Goal: Information Seeking & Learning: Learn about a topic

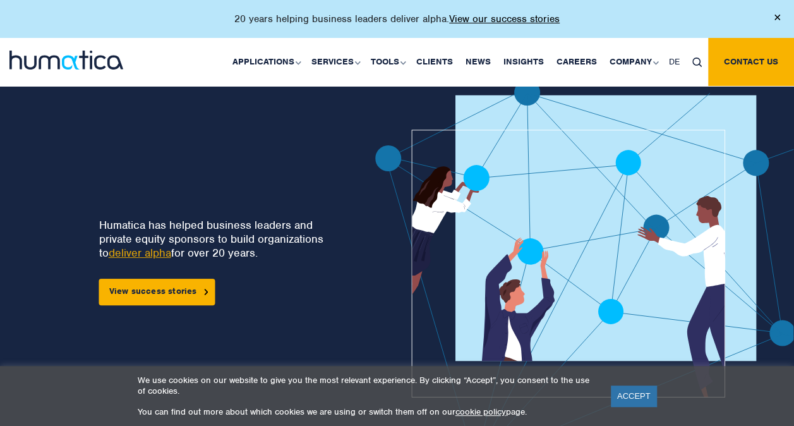
click at [474, 413] on link "cookie policy" at bounding box center [481, 411] width 51 height 11
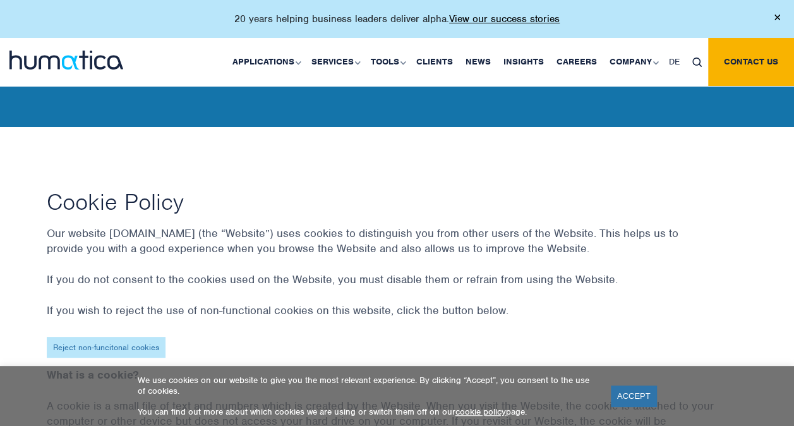
click at [99, 346] on link "Reject non-funcitonal cookies" at bounding box center [106, 347] width 119 height 21
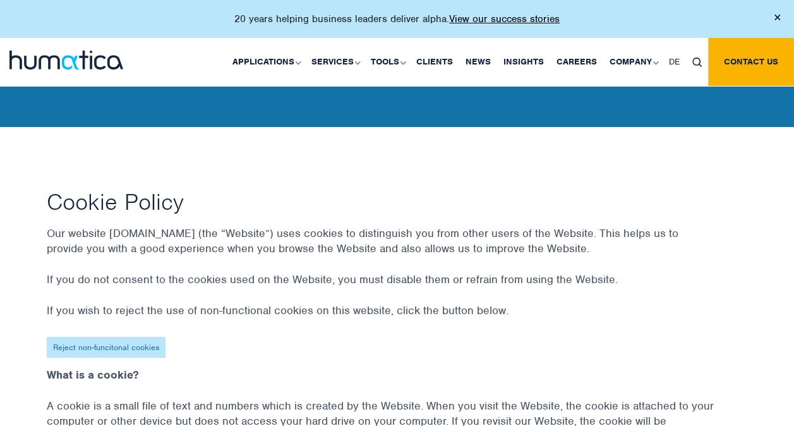
click at [119, 348] on link "Reject non-funcitonal cookies" at bounding box center [106, 347] width 119 height 21
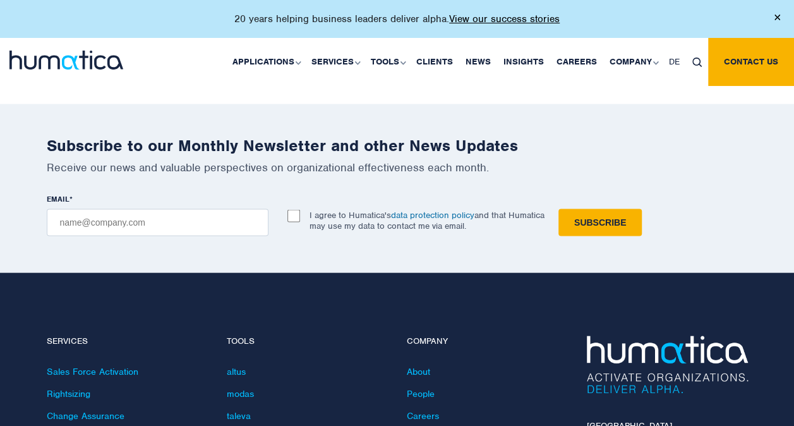
scroll to position [1489, 0]
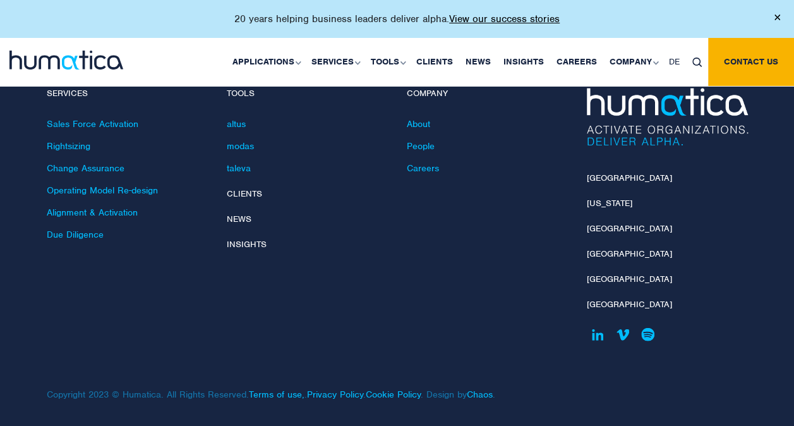
click at [106, 56] on img at bounding box center [66, 60] width 114 height 19
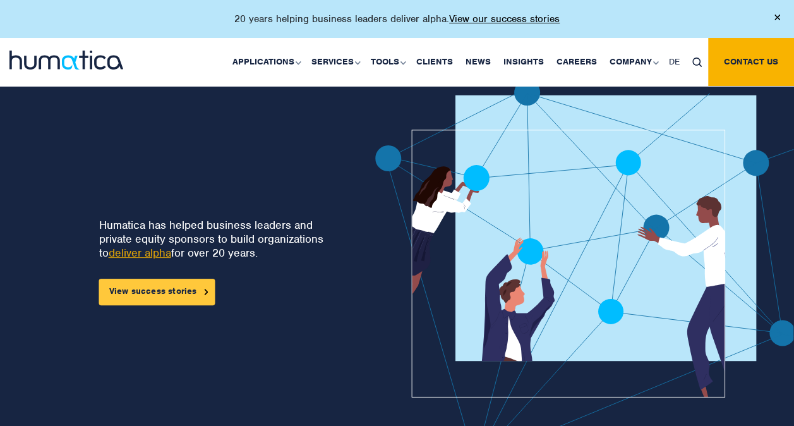
click at [145, 289] on link "View success stories" at bounding box center [157, 292] width 116 height 27
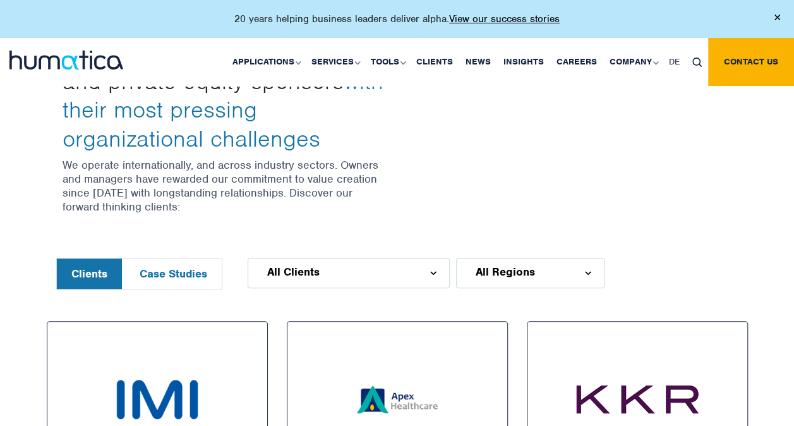
scroll to position [438, 0]
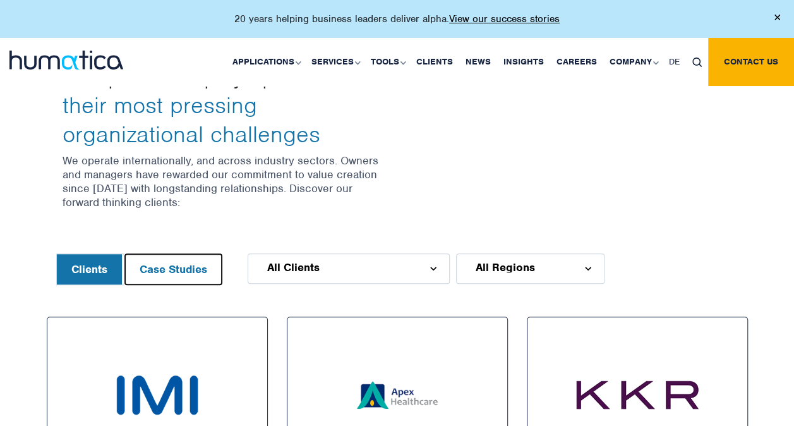
click at [191, 266] on button "Case Studies" at bounding box center [173, 269] width 97 height 30
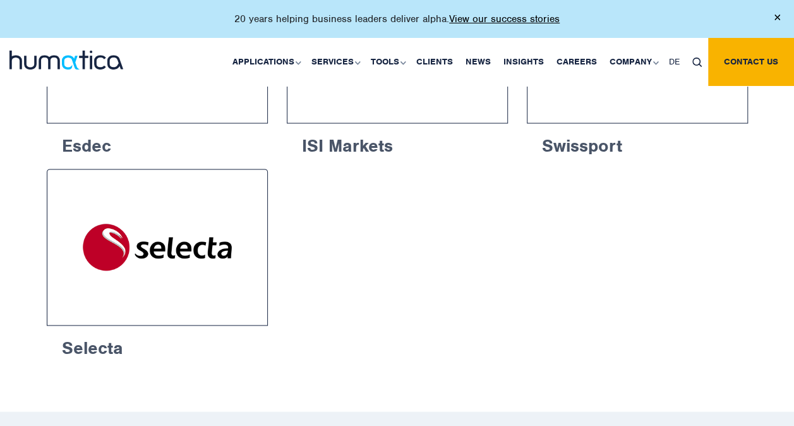
scroll to position [800, 0]
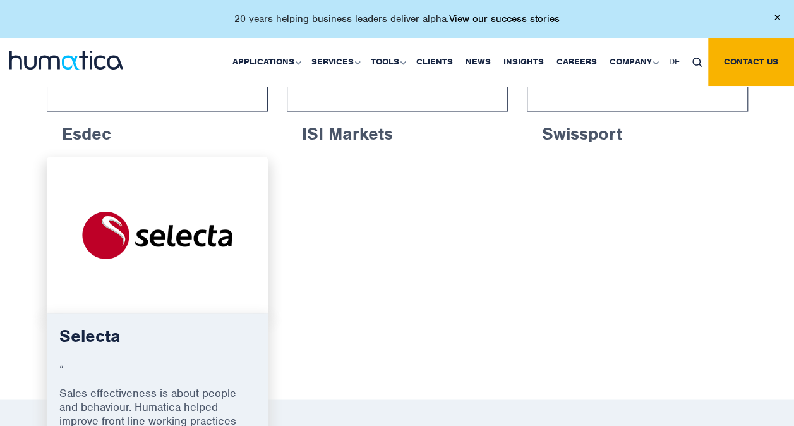
click at [166, 241] on img at bounding box center [157, 235] width 174 height 110
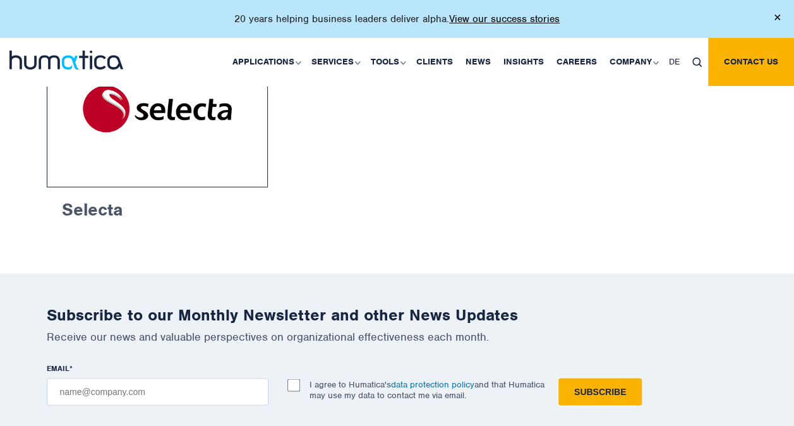
scroll to position [554, 0]
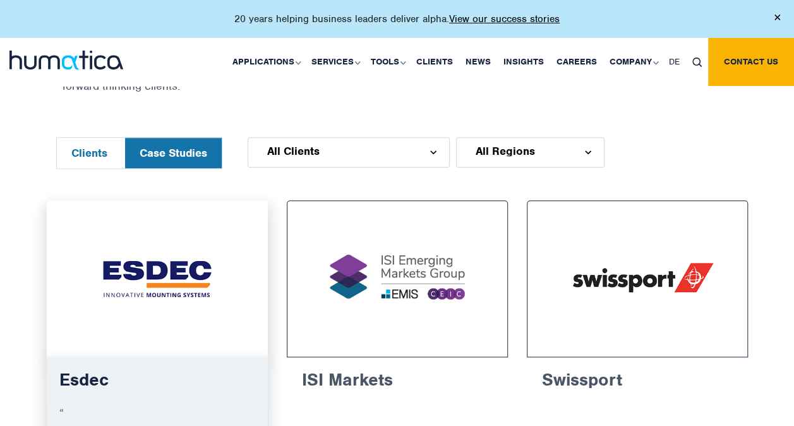
click at [194, 253] on img at bounding box center [157, 279] width 174 height 110
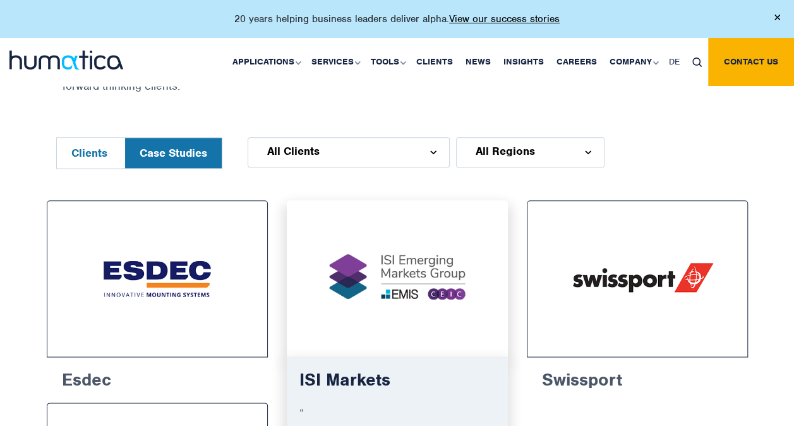
click at [412, 291] on img at bounding box center [397, 279] width 174 height 110
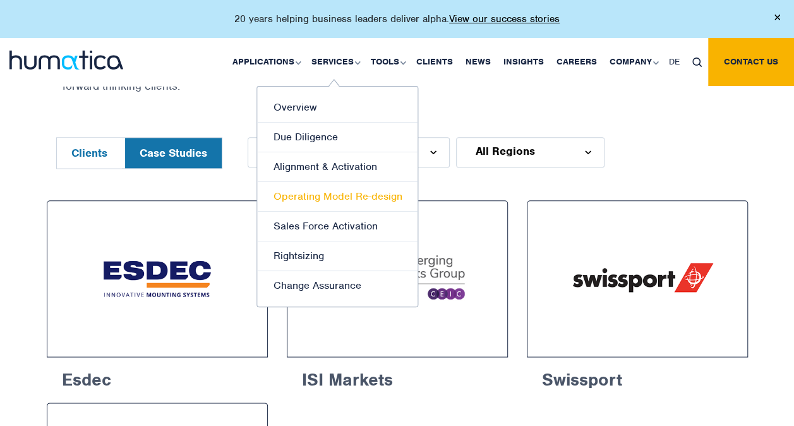
click at [336, 190] on link "Operating Model Re-design" at bounding box center [337, 197] width 160 height 30
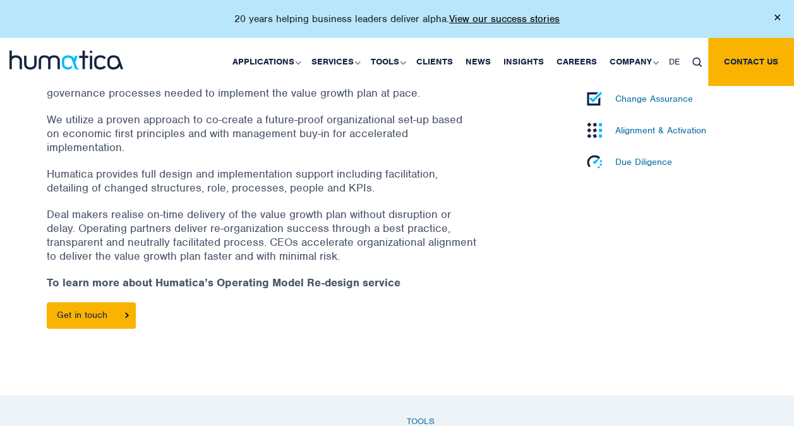
scroll to position [100, 0]
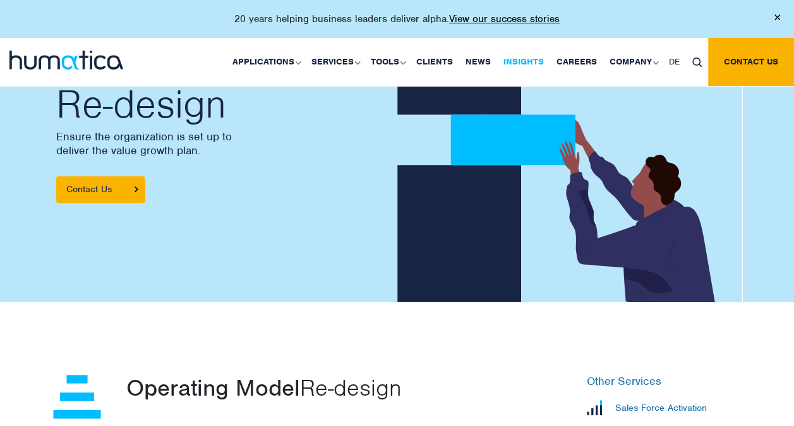
click at [531, 61] on link "Insights" at bounding box center [523, 62] width 53 height 48
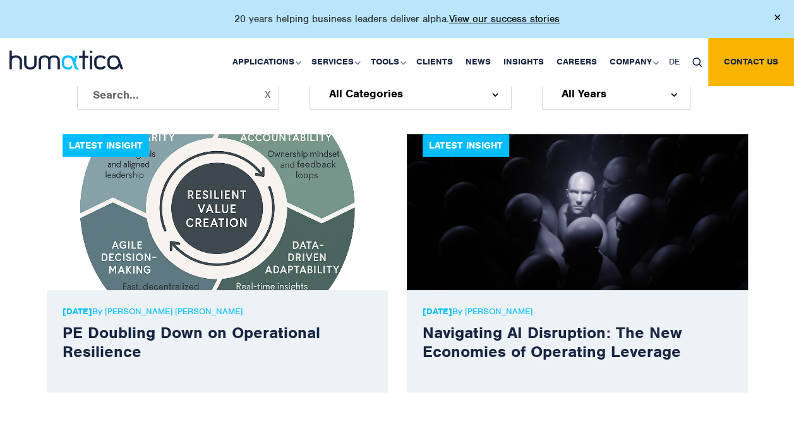
scroll to position [379, 0]
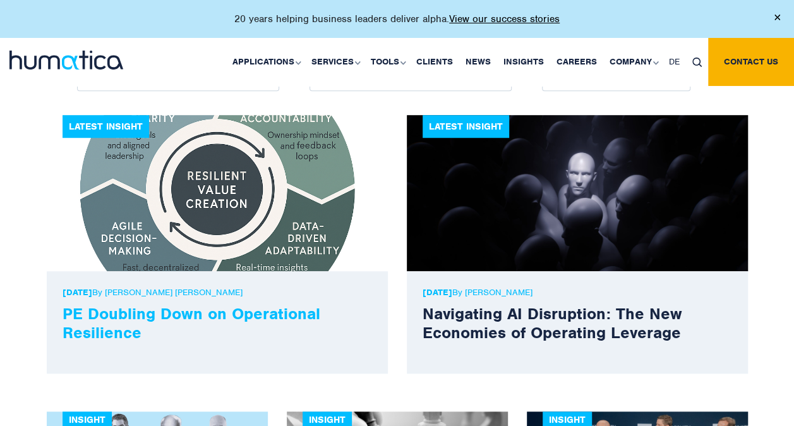
click at [221, 311] on link "PE Doubling Down on Operational Resilience" at bounding box center [192, 322] width 258 height 39
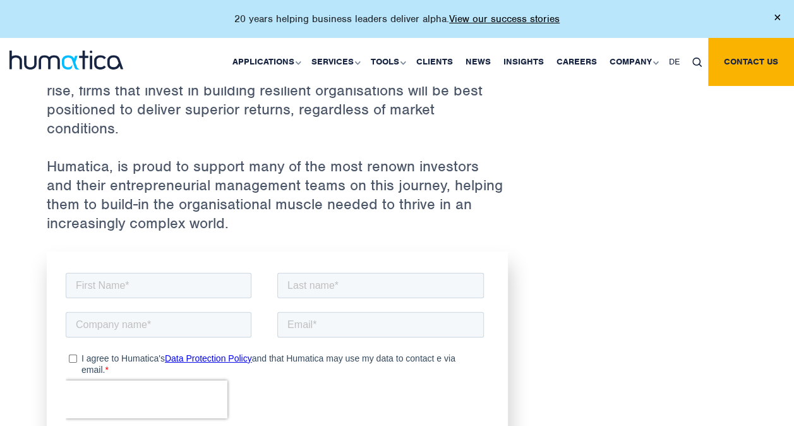
scroll to position [1794, 0]
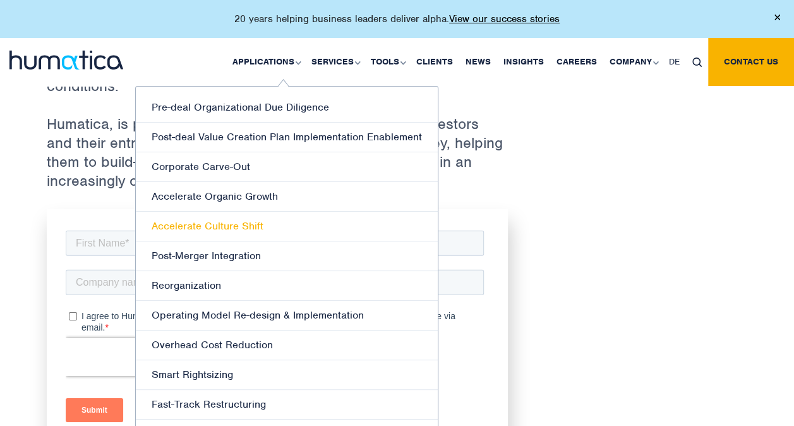
click at [263, 221] on link "Accelerate Culture Shift" at bounding box center [287, 227] width 302 height 30
